Goal: Check status: Check status

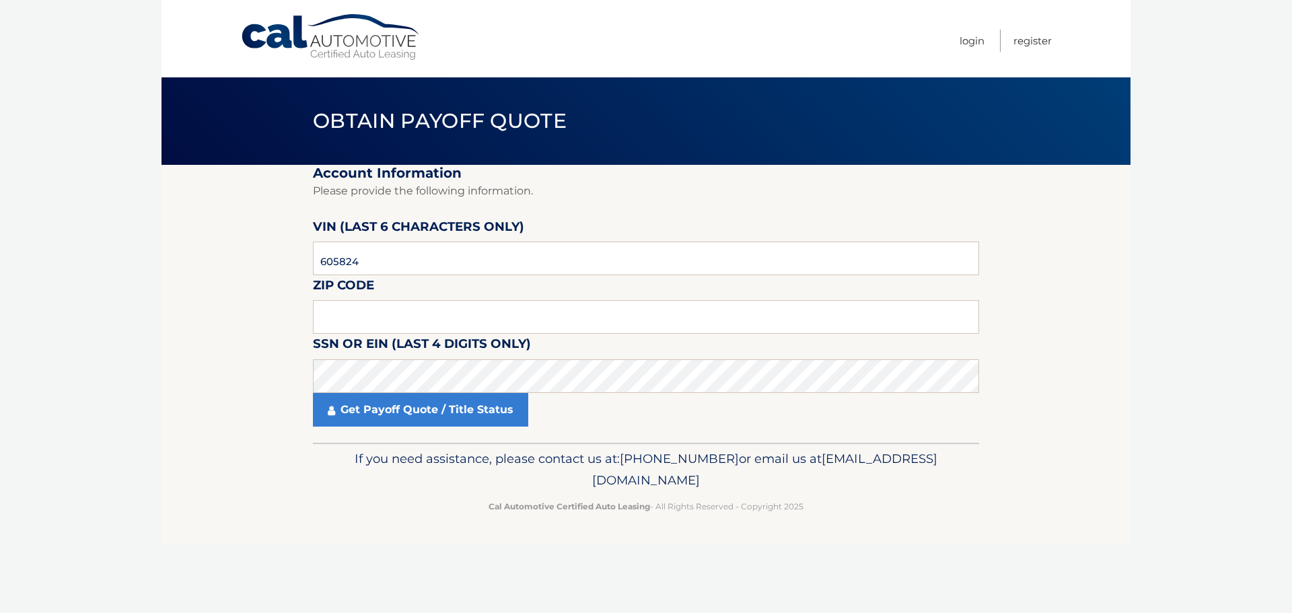
click at [355, 323] on input "text" at bounding box center [646, 317] width 666 height 34
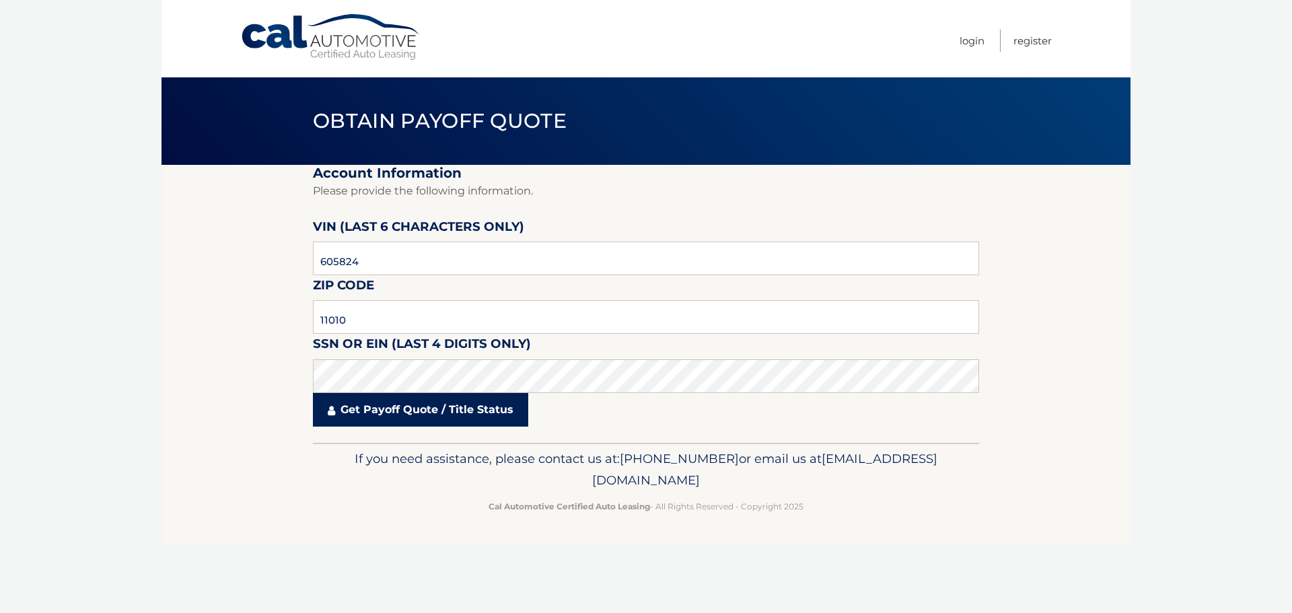
type input "11010"
click at [412, 405] on link "Get Payoff Quote / Title Status" at bounding box center [420, 410] width 215 height 34
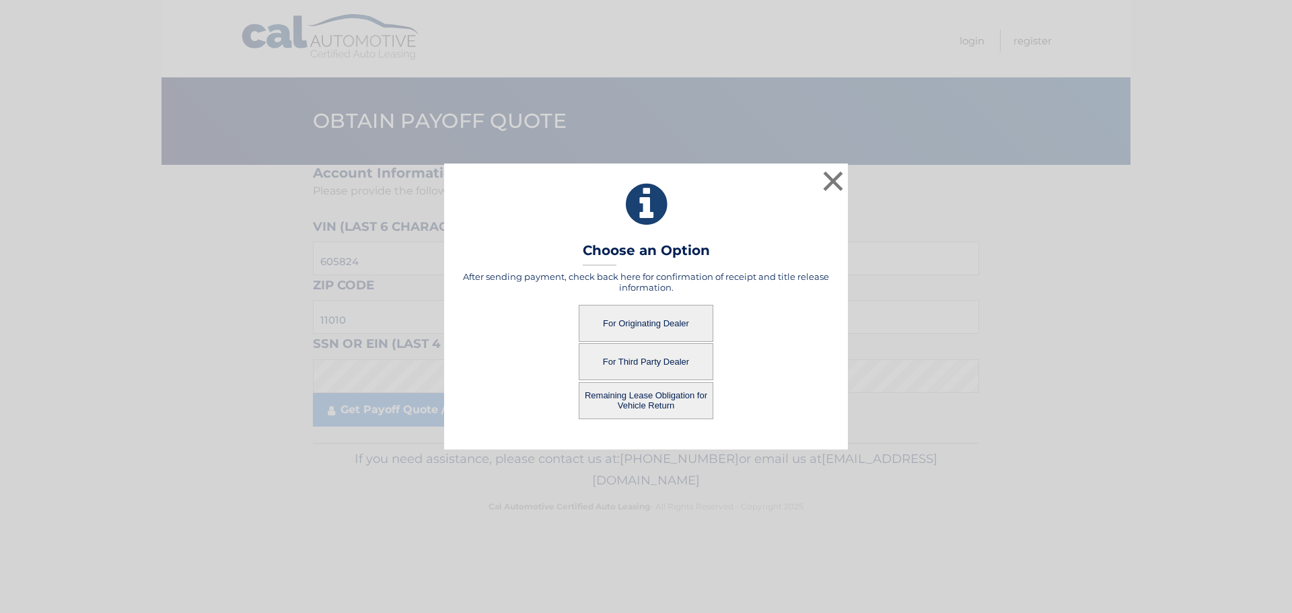
click at [651, 320] on button "For Originating Dealer" at bounding box center [646, 323] width 135 height 37
click at [649, 324] on button "For Originating Dealer" at bounding box center [646, 323] width 135 height 37
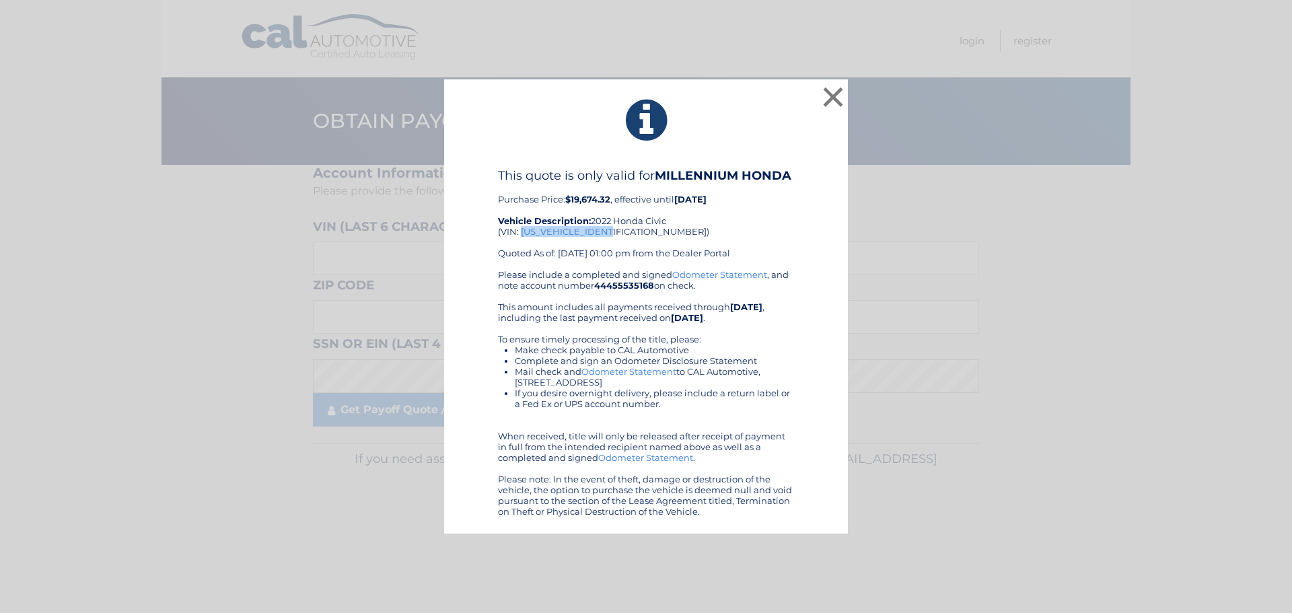
drag, startPoint x: 521, startPoint y: 233, endPoint x: 615, endPoint y: 234, distance: 94.3
click at [615, 234] on div "This quote is only valid for MILLENNIUM HONDA Purchase Price: $19,674.32 , effe…" at bounding box center [646, 218] width 296 height 101
copy div "[US_VEHICLE_IDENTIFICATION_NUMBER]"
